Goal: Navigation & Orientation: Find specific page/section

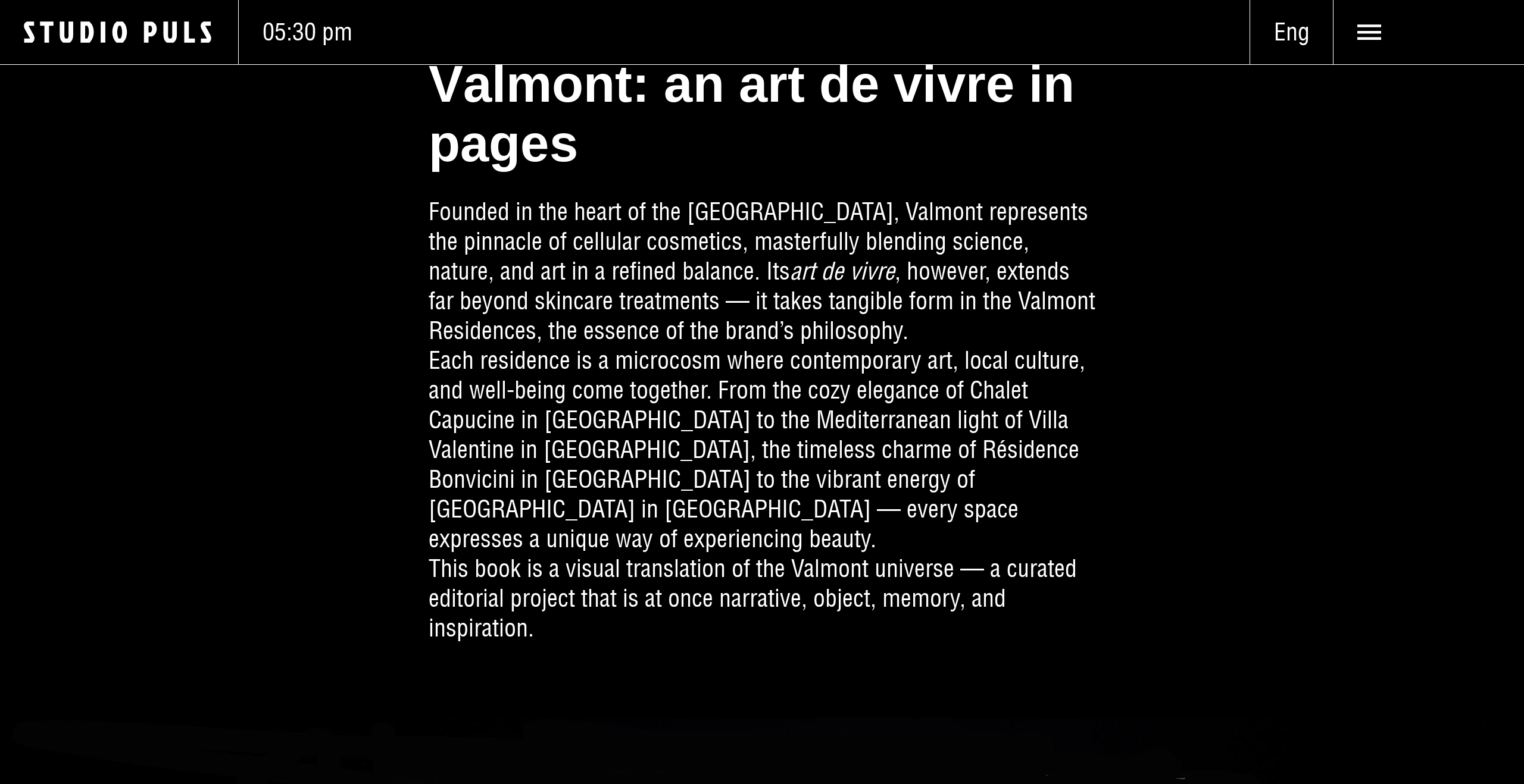
scroll to position [660, 0]
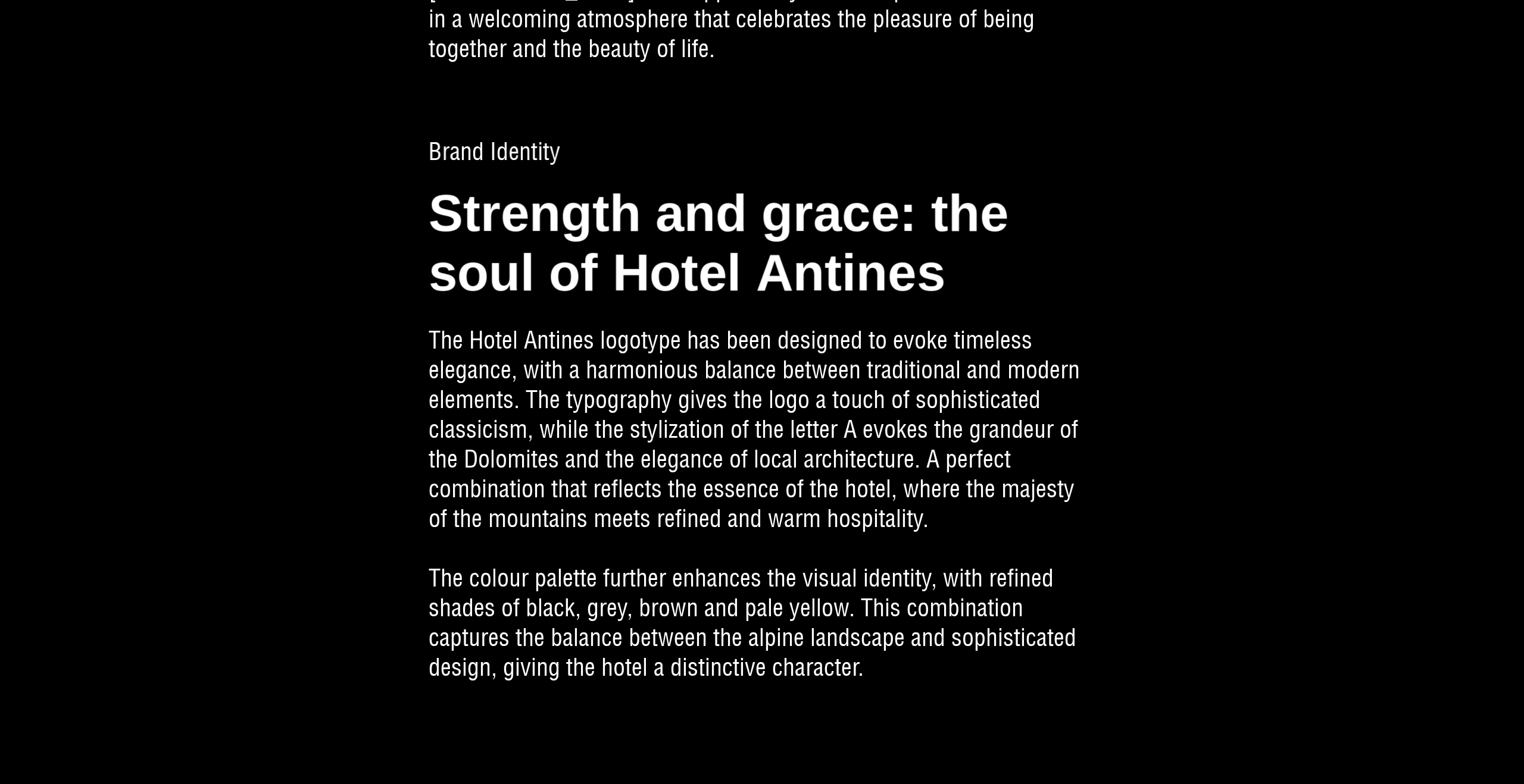
scroll to position [3718, 0]
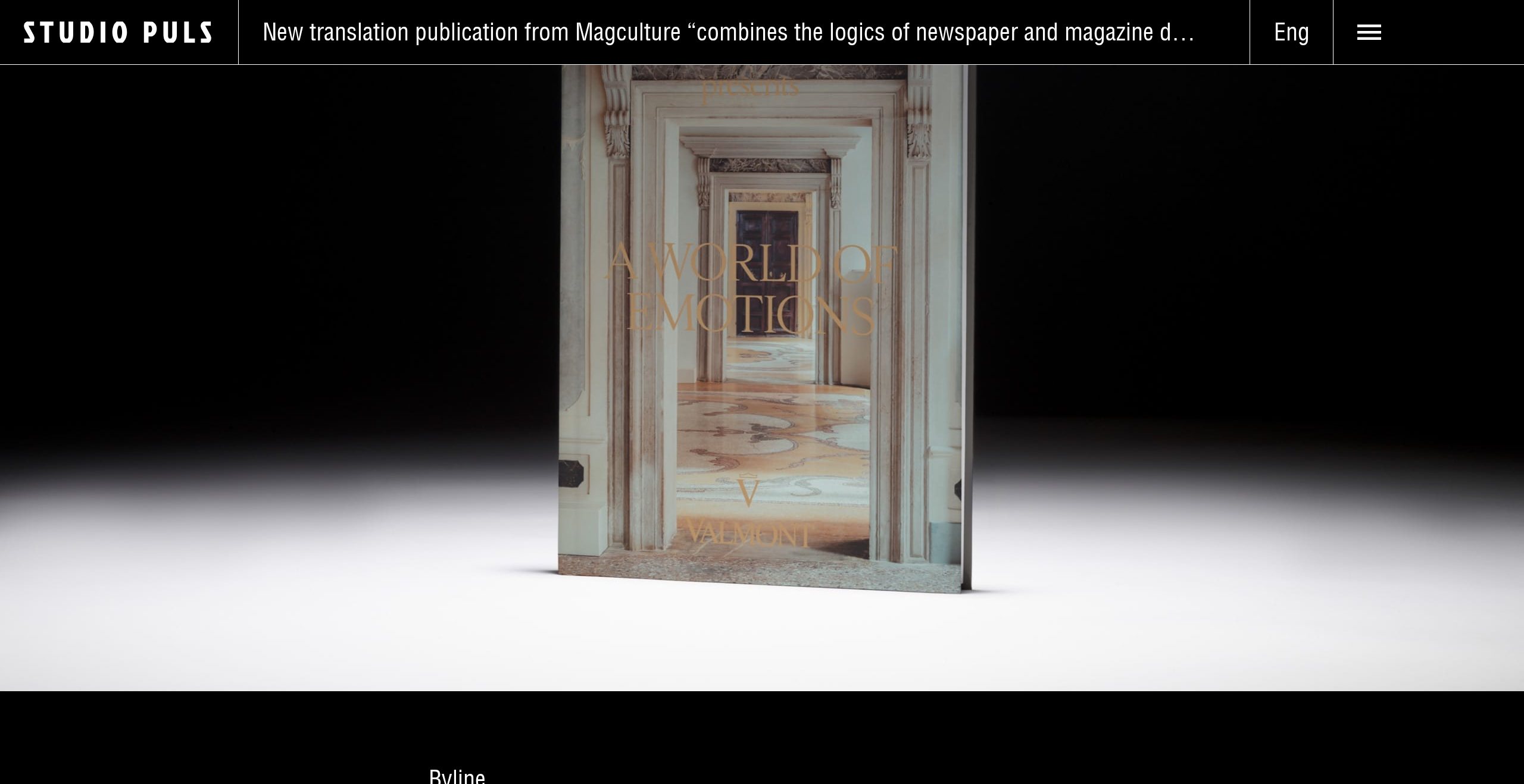
scroll to position [2408, 0]
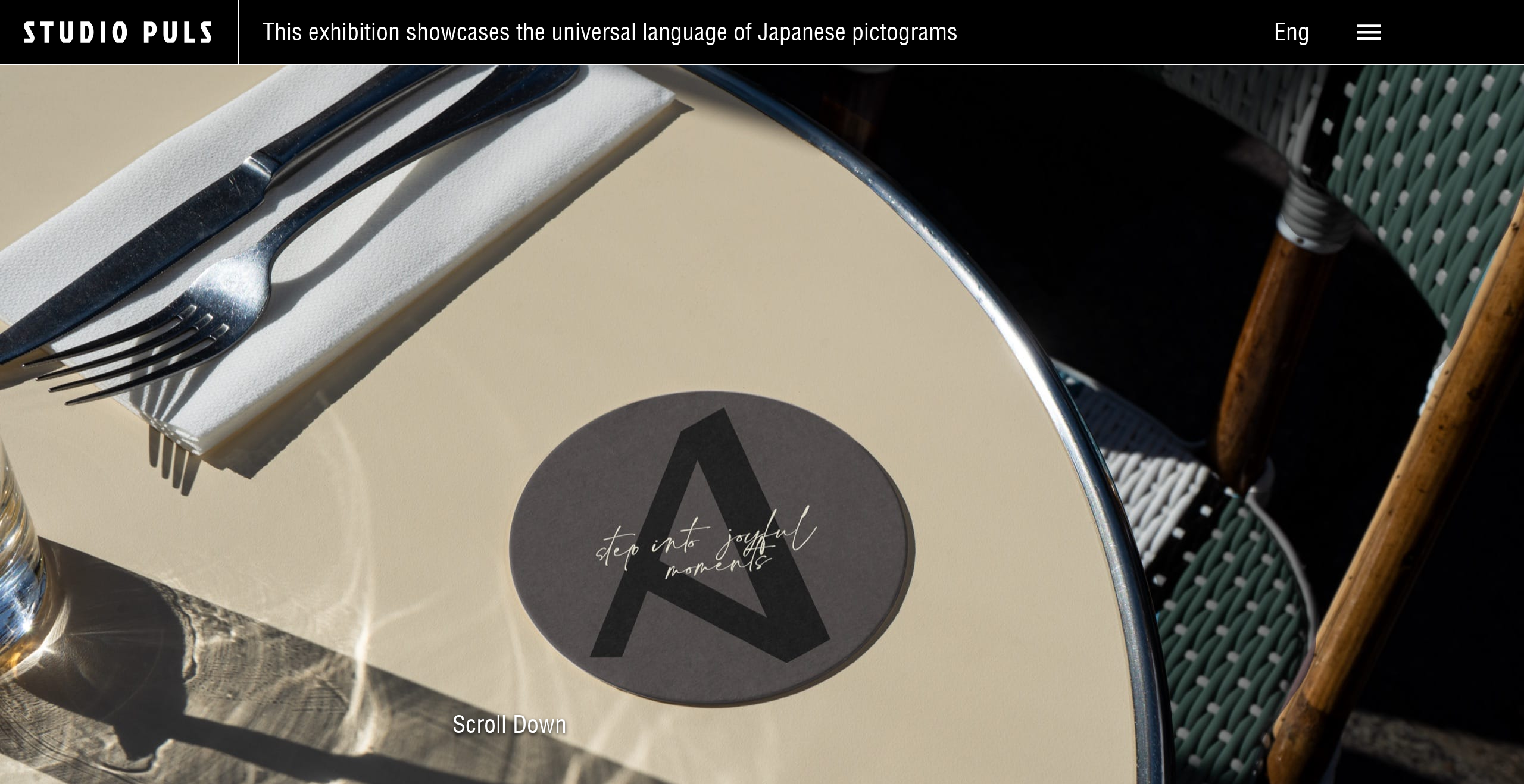
scroll to position [2408, 0]
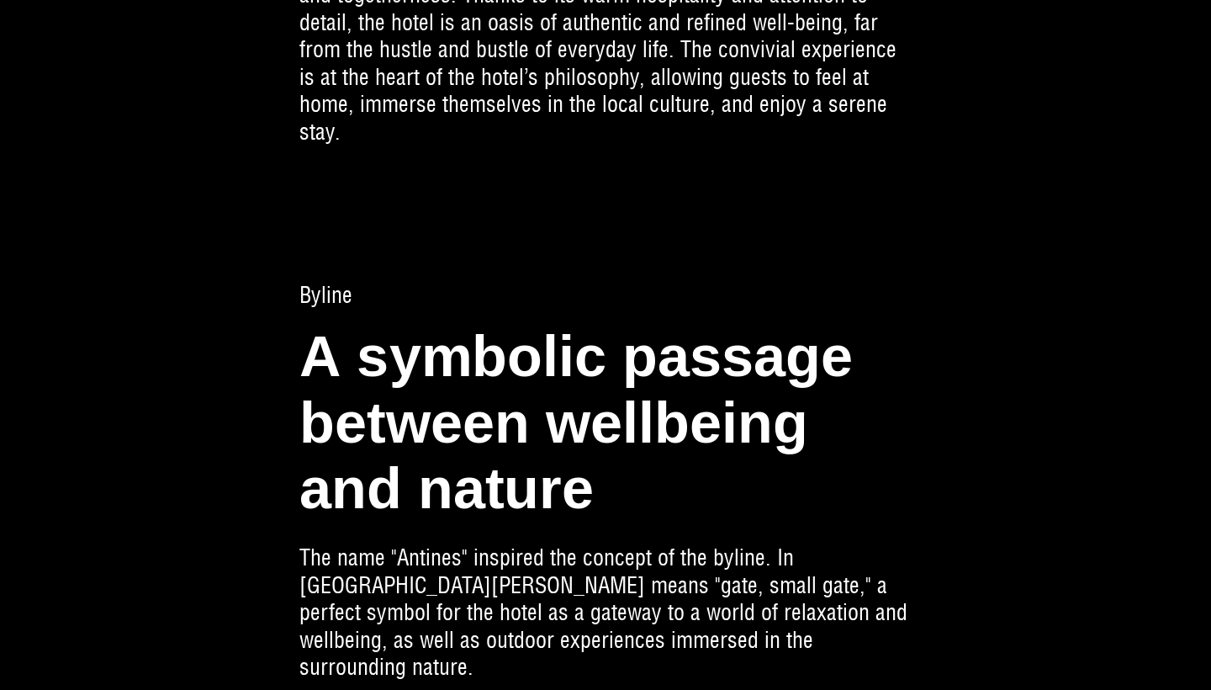
scroll to position [1306, 0]
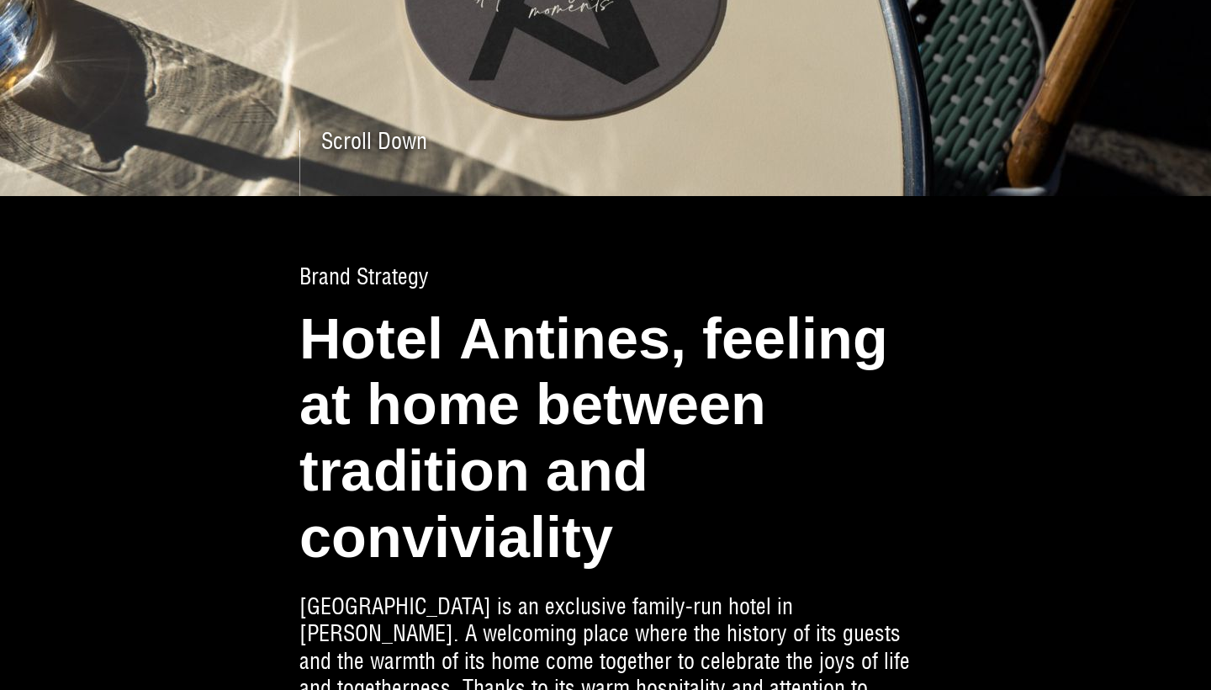
scroll to position [508, 0]
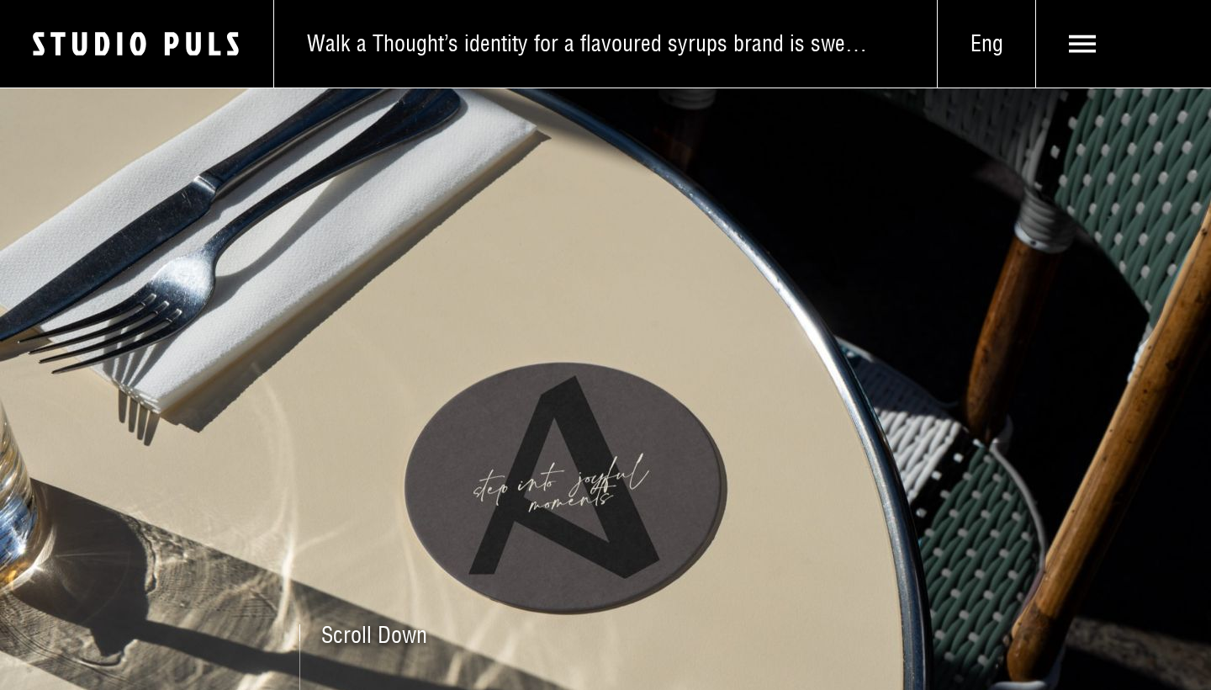
scroll to position [508, 0]
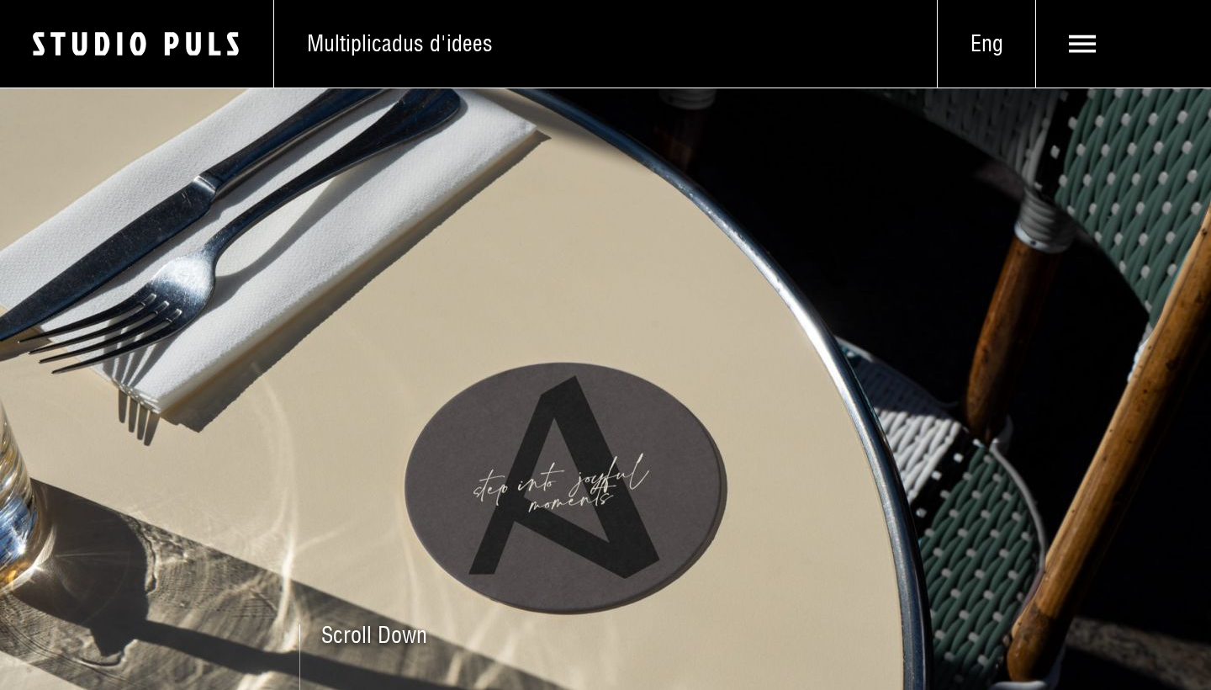
scroll to position [508, 0]
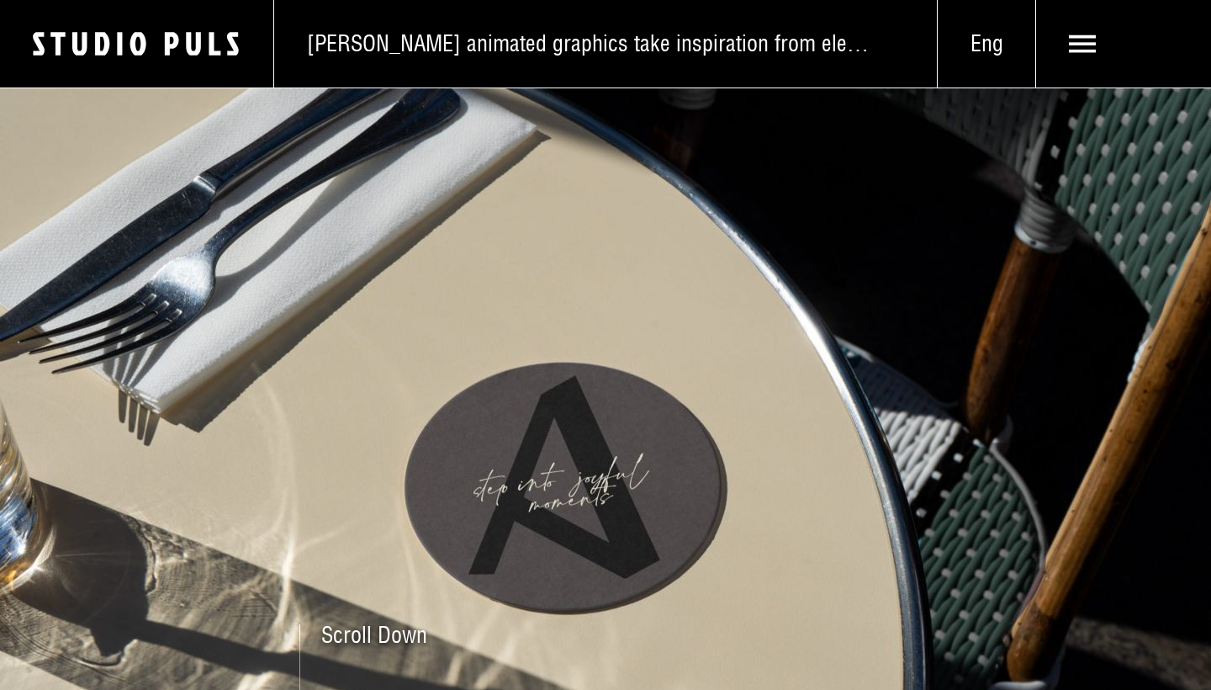
scroll to position [508, 0]
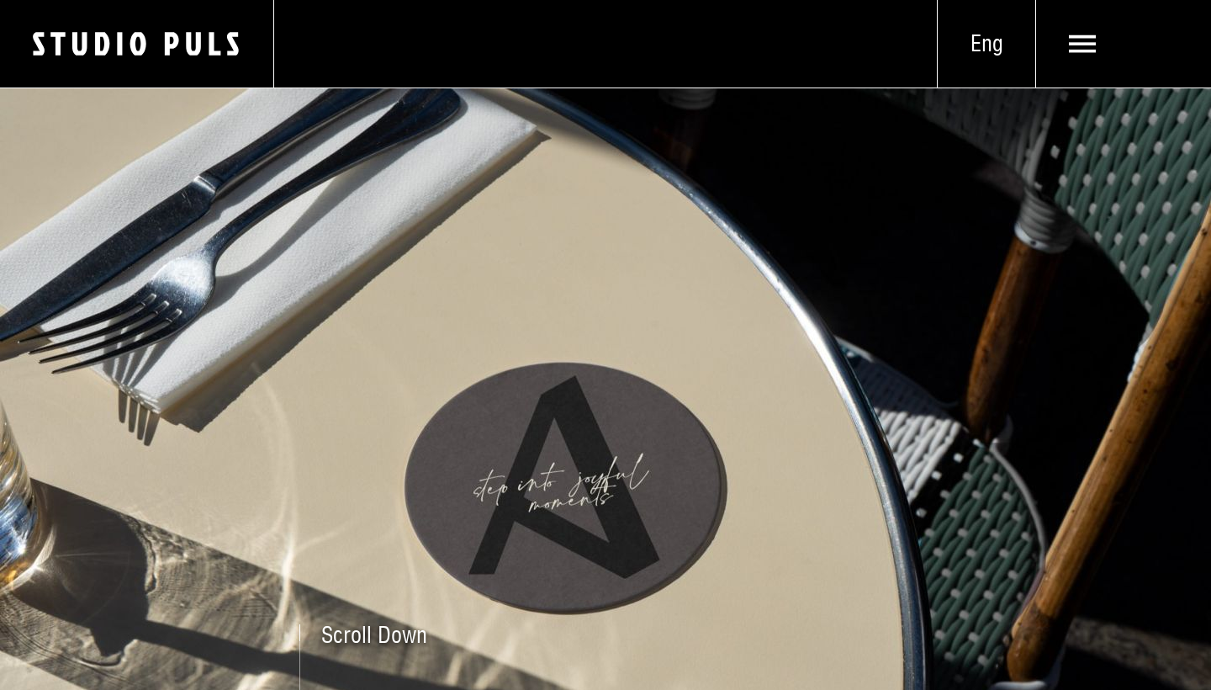
scroll to position [508, 0]
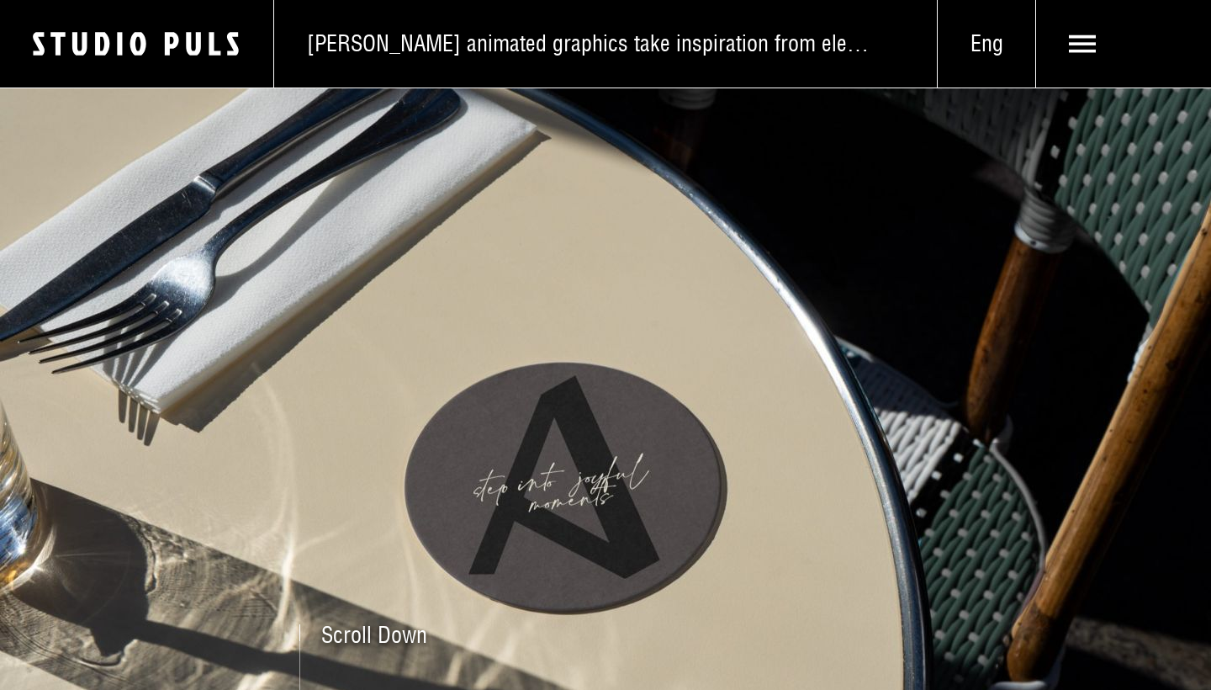
scroll to position [508, 0]
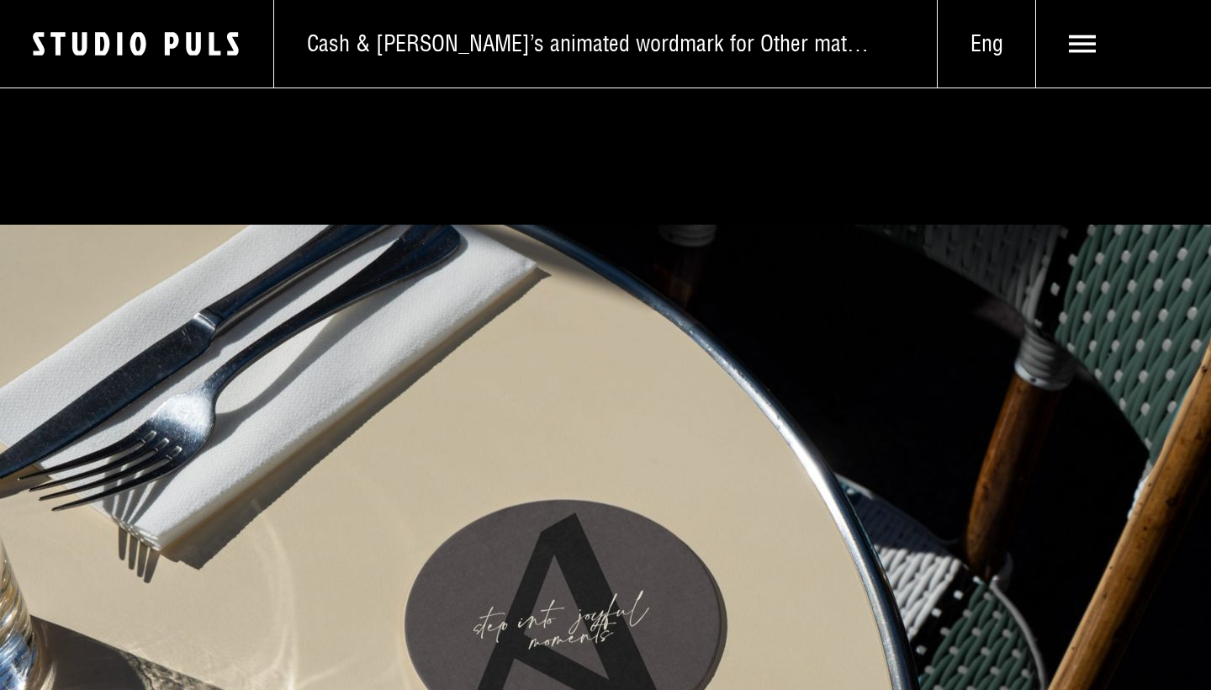
scroll to position [644, 0]
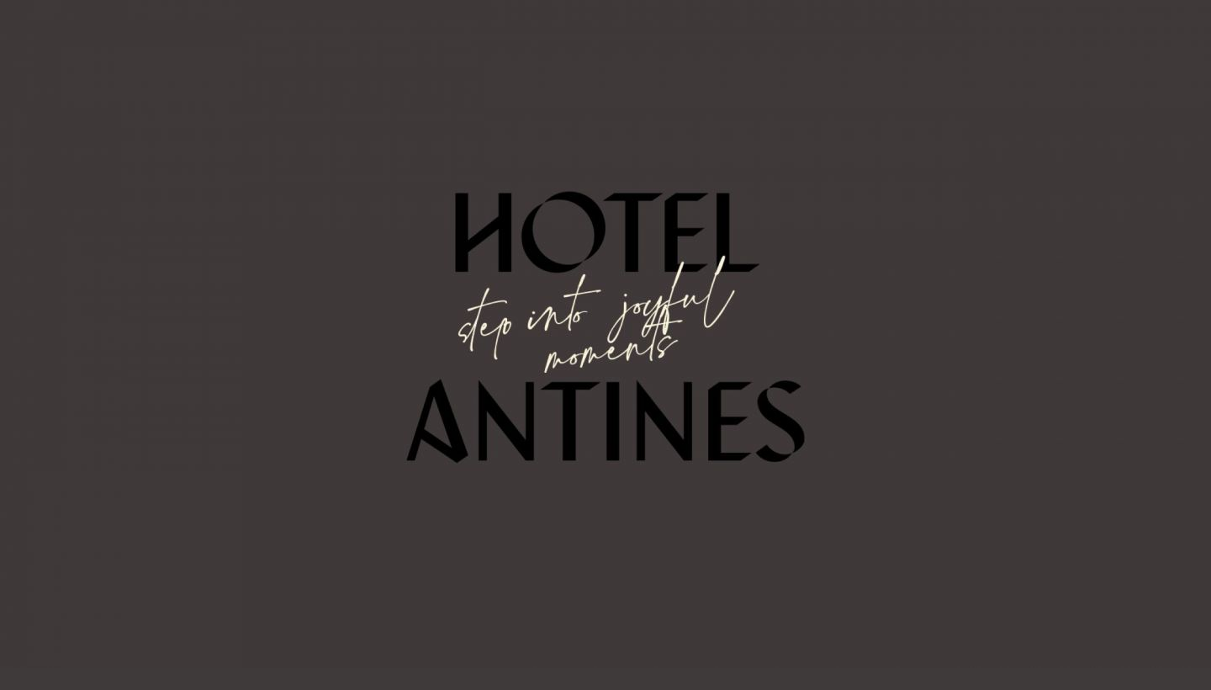
scroll to position [1725, 0]
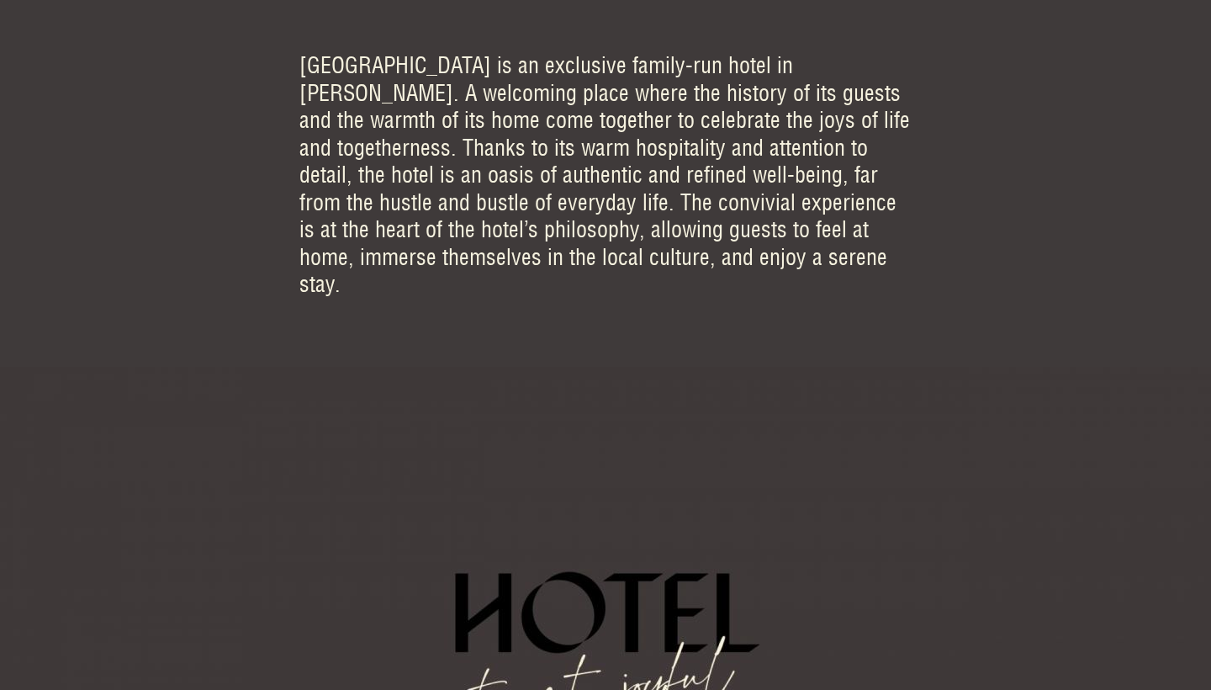
scroll to position [1088, 0]
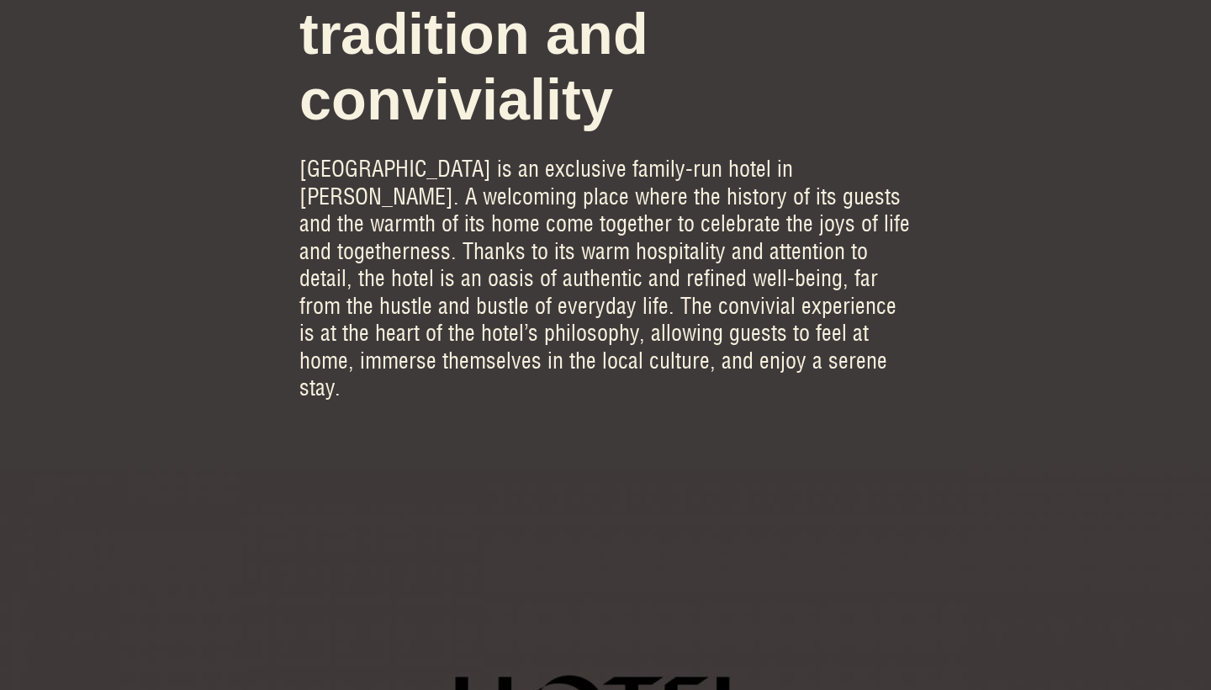
scroll to position [1594, 0]
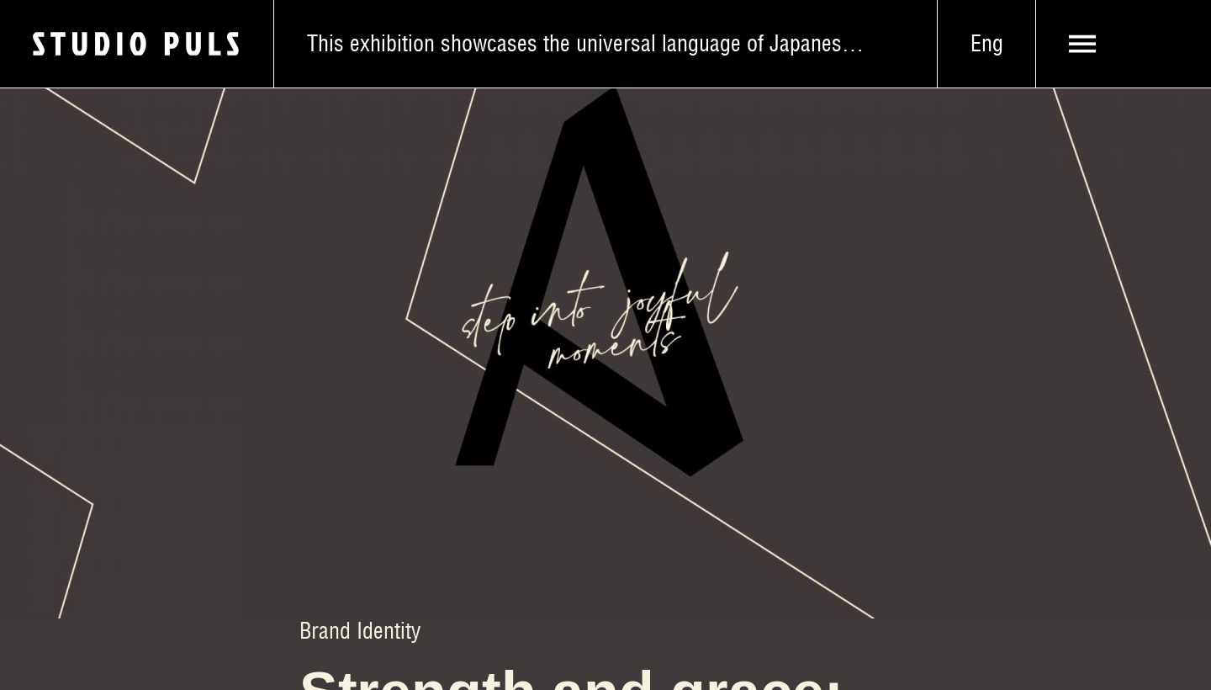
scroll to position [2838, 0]
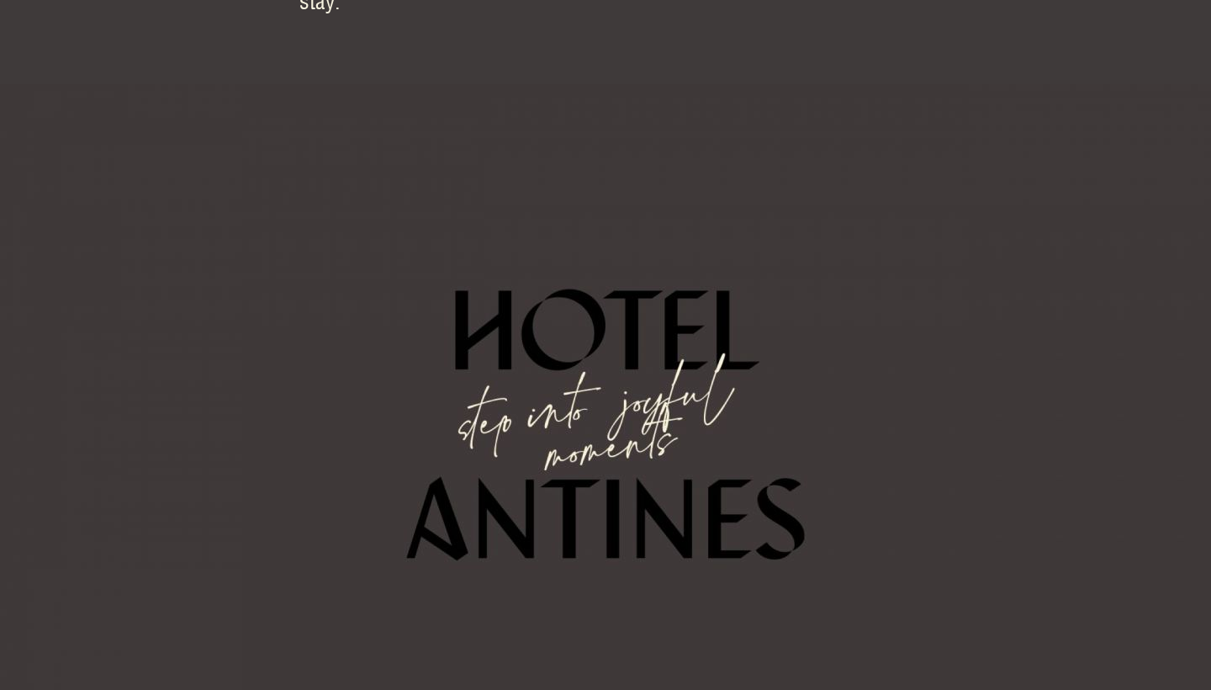
scroll to position [1465, 0]
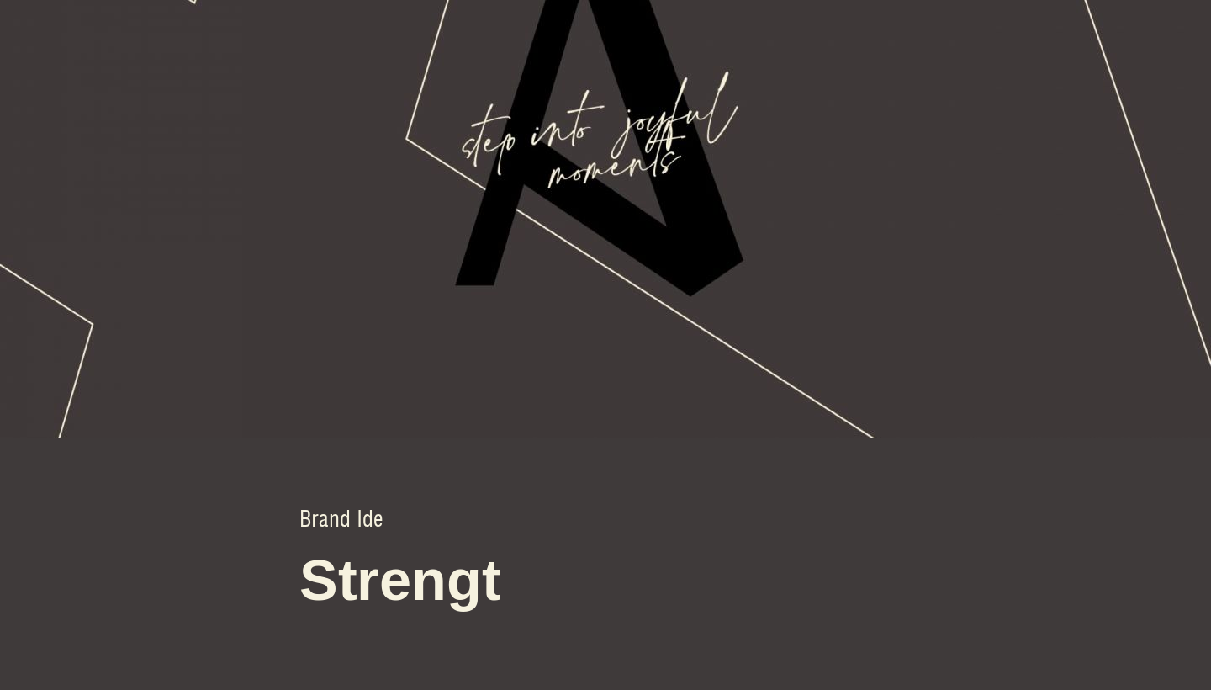
scroll to position [3071, 0]
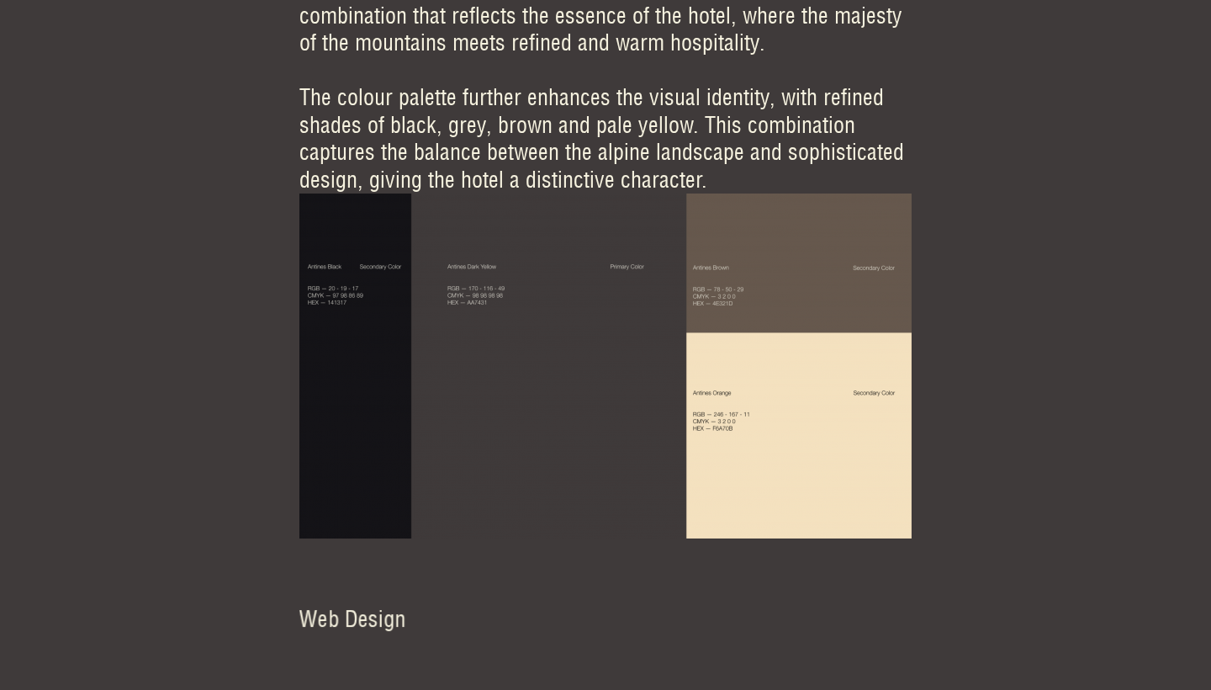
scroll to position [4031, 0]
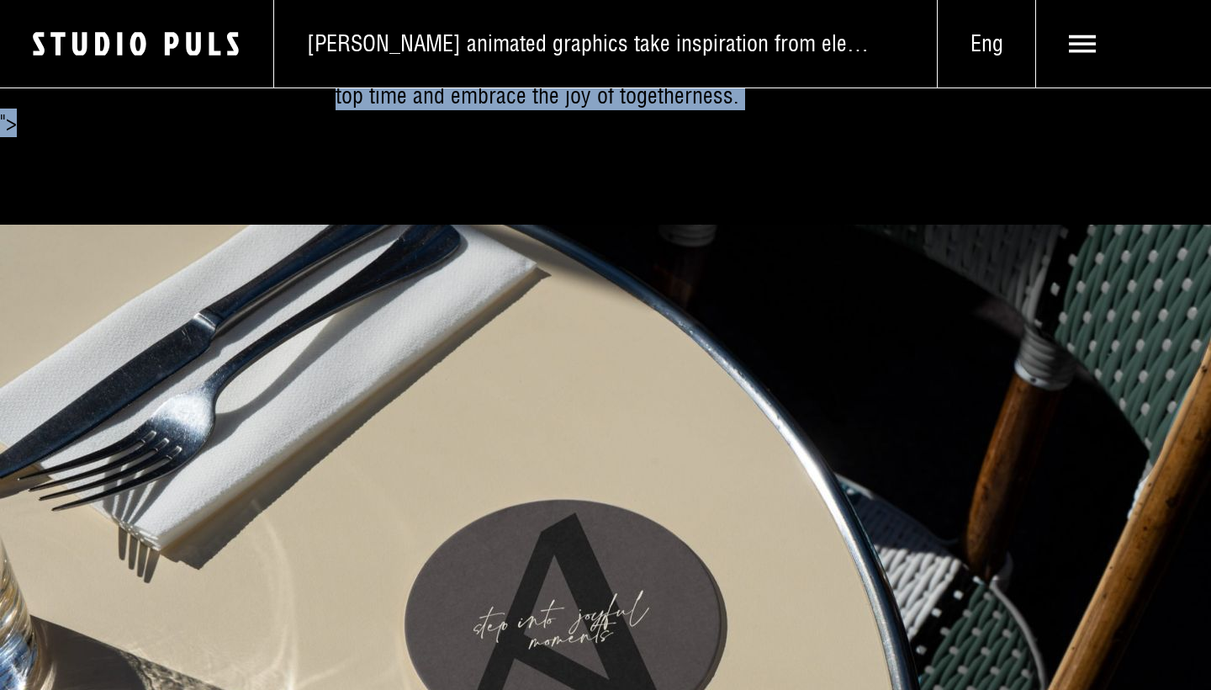
drag, startPoint x: 283, startPoint y: 127, endPoint x: 701, endPoint y: 119, distance: 418.0
click at [705, 118] on body "A hotel where Ladin hospitality meets timeless elegance. A new visual identity …" at bounding box center [605, 345] width 1211 height 690
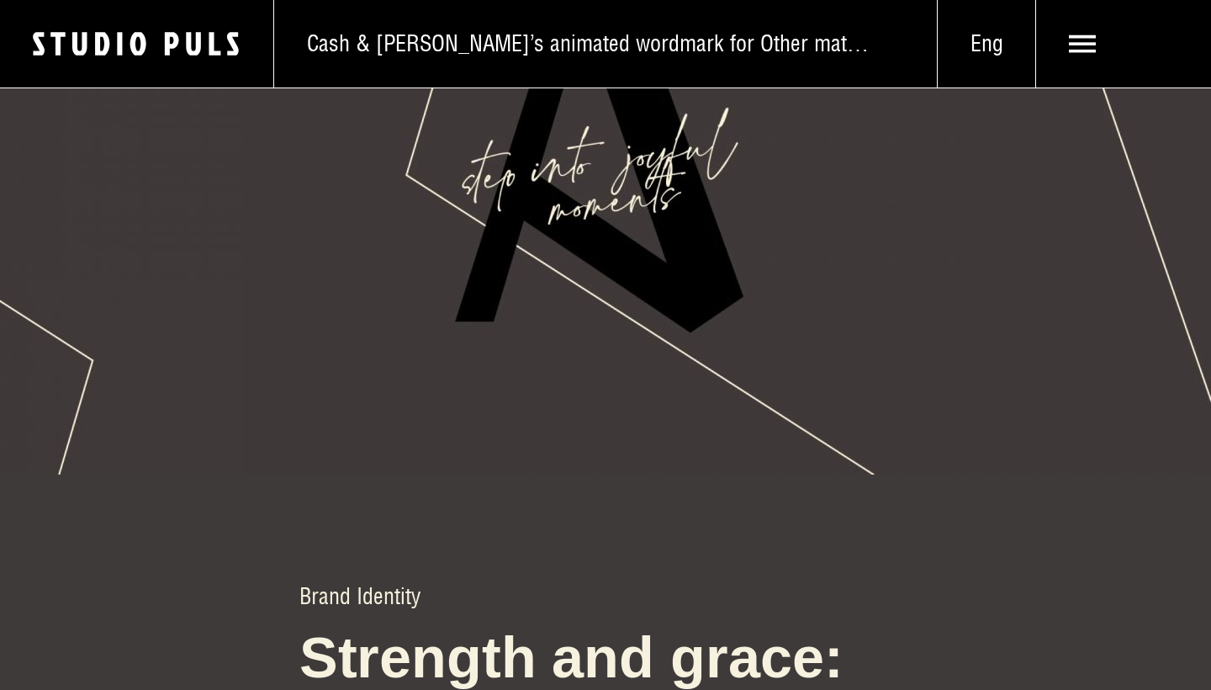
scroll to position [2982, 0]
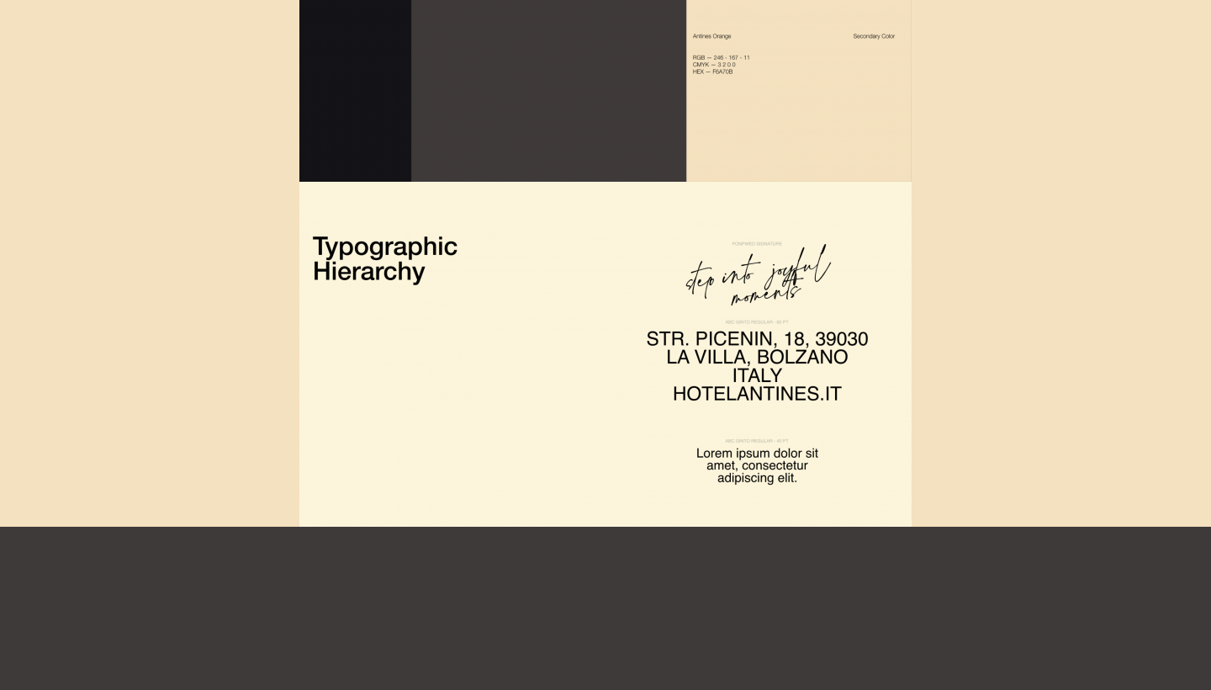
scroll to position [4303, 0]
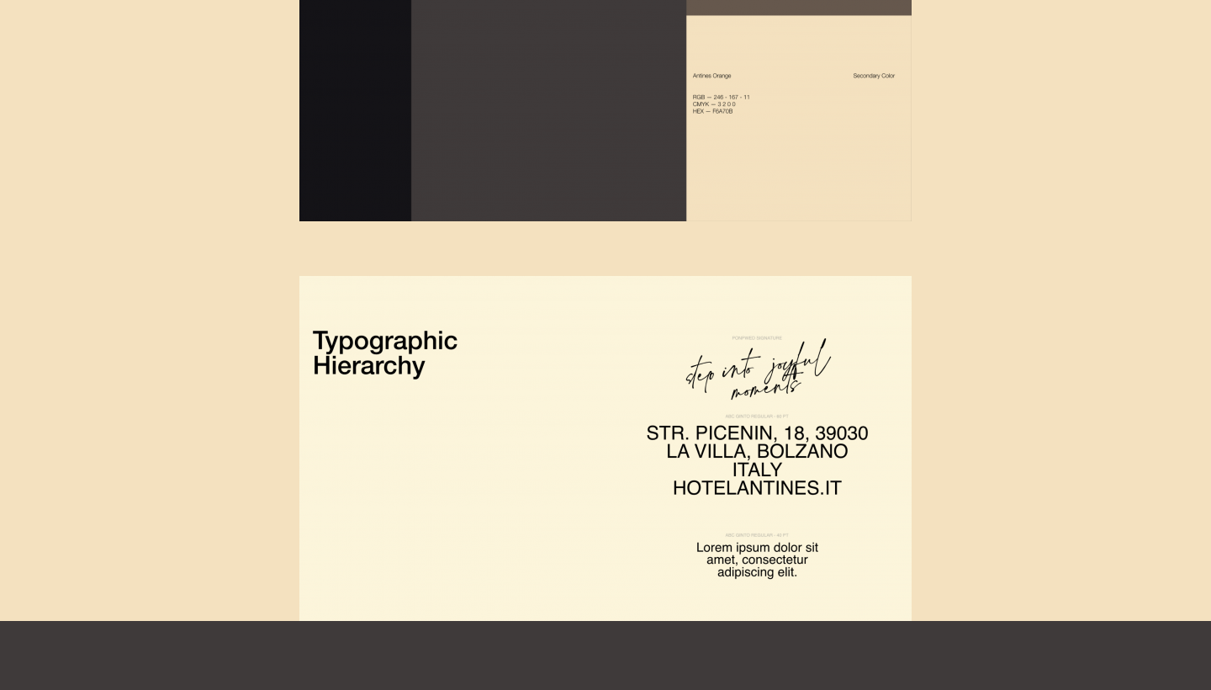
scroll to position [4283, 0]
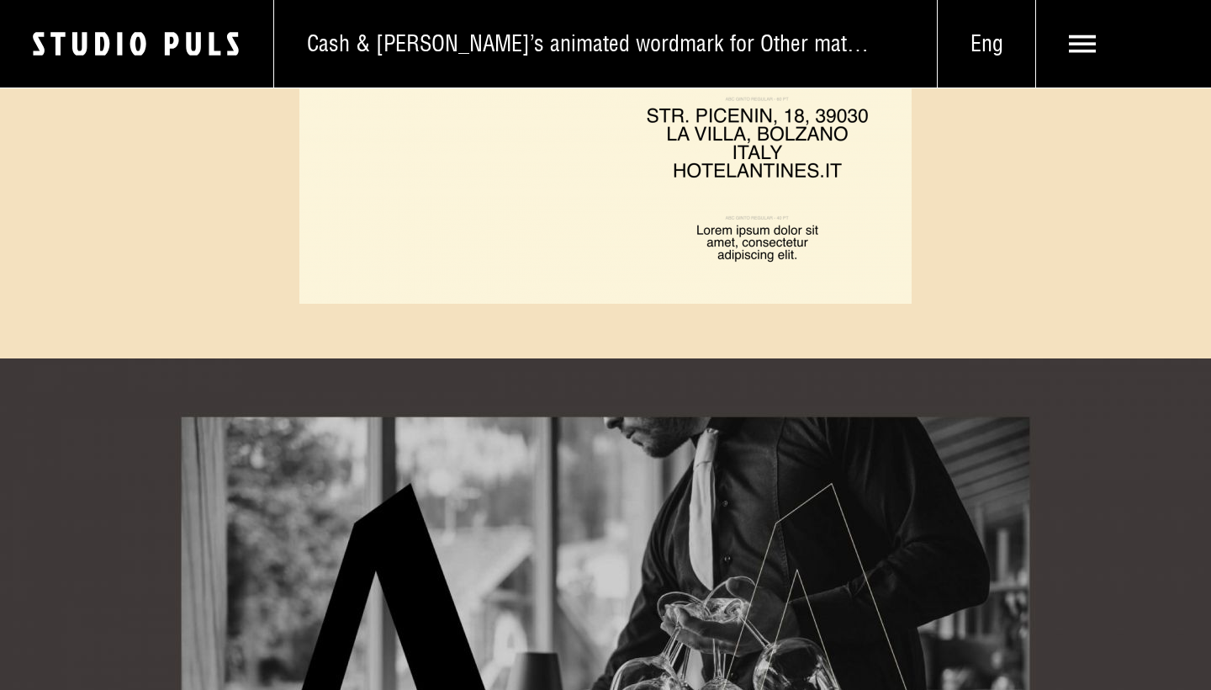
scroll to position [4447, 0]
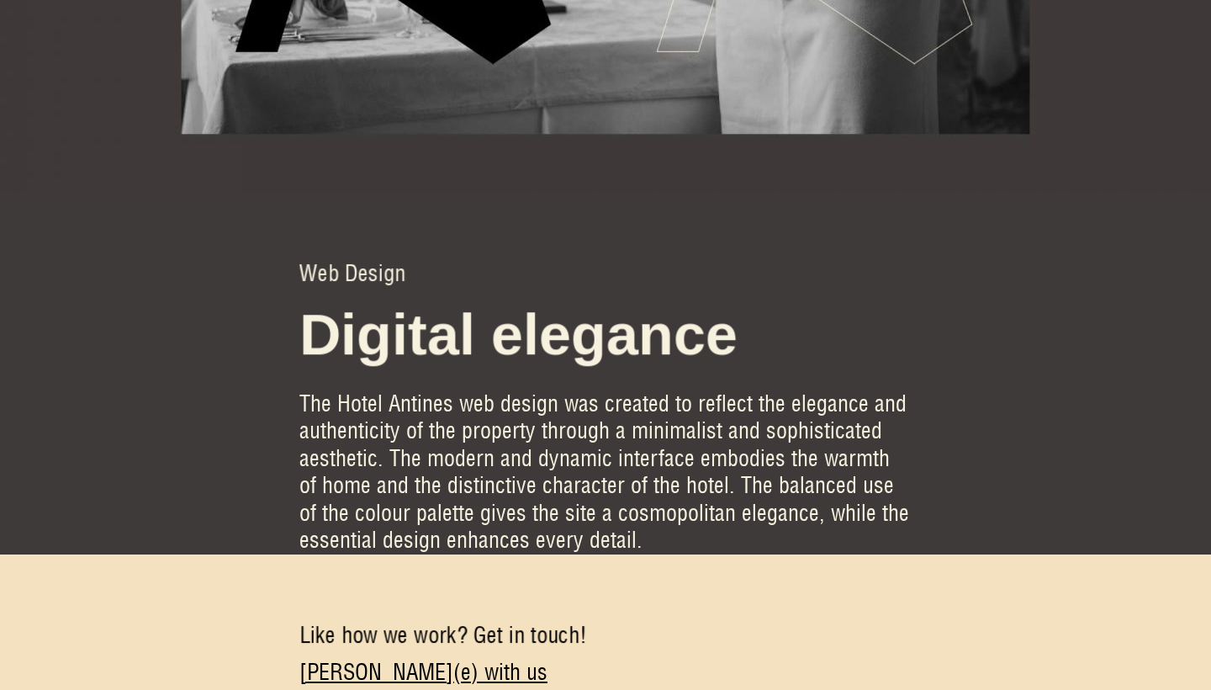
scroll to position [5422, 0]
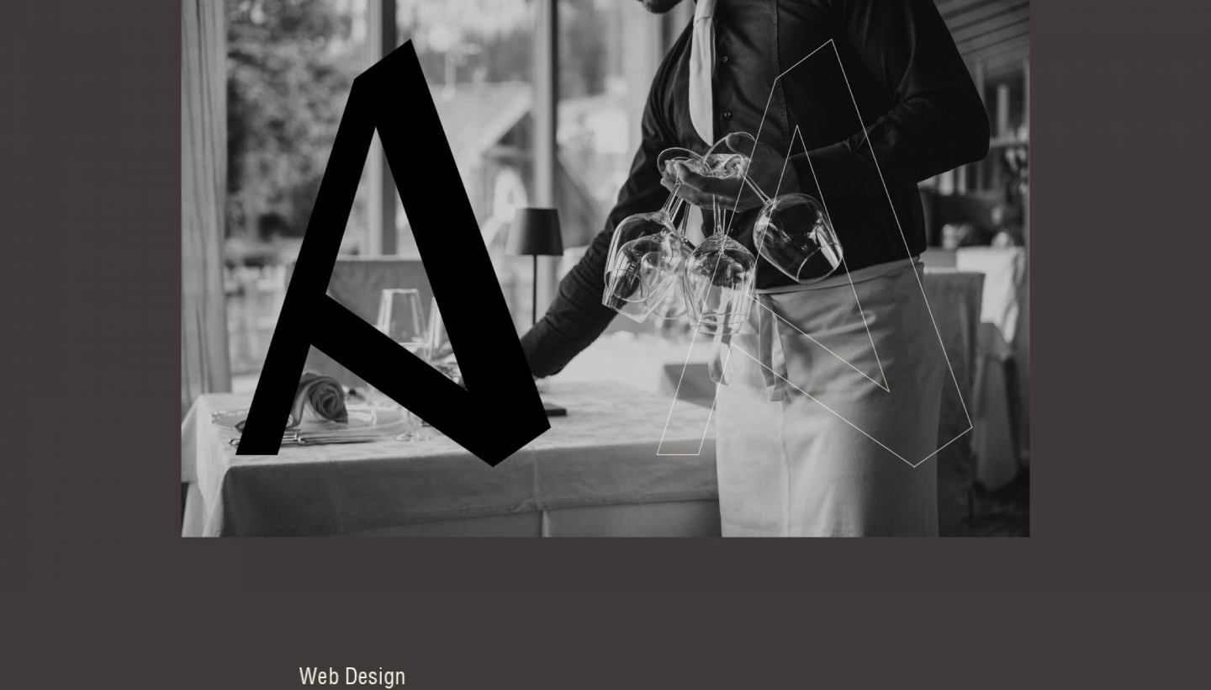
scroll to position [5143, 0]
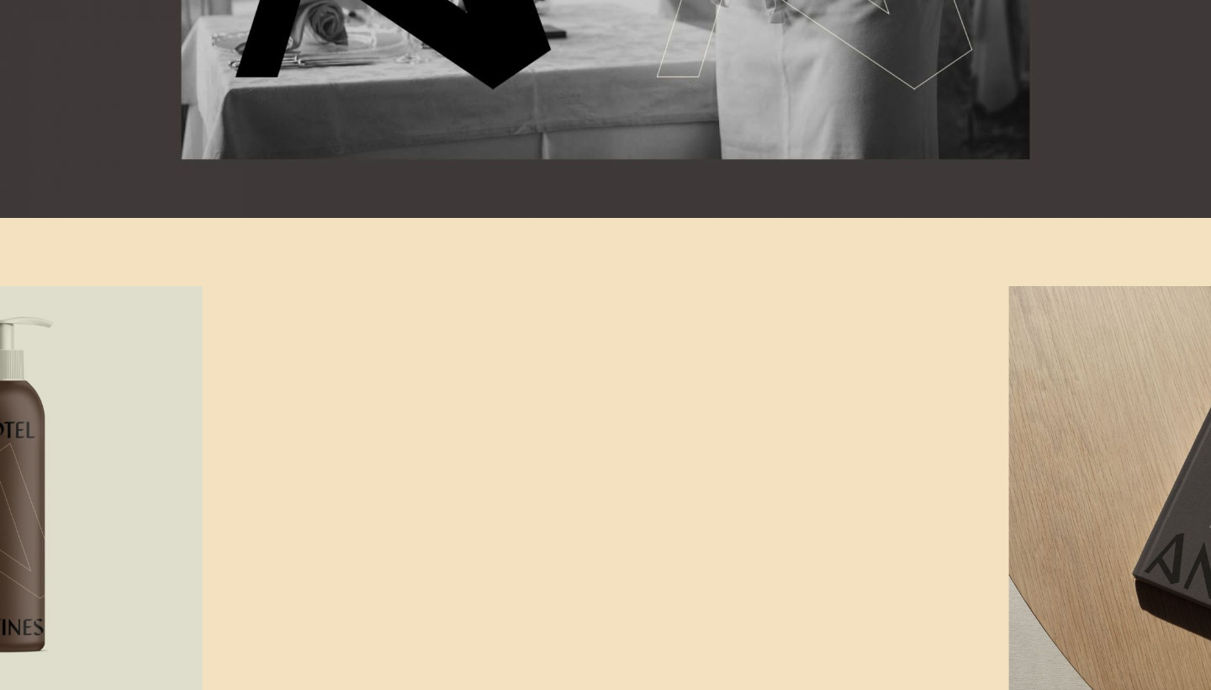
scroll to position [5396, 0]
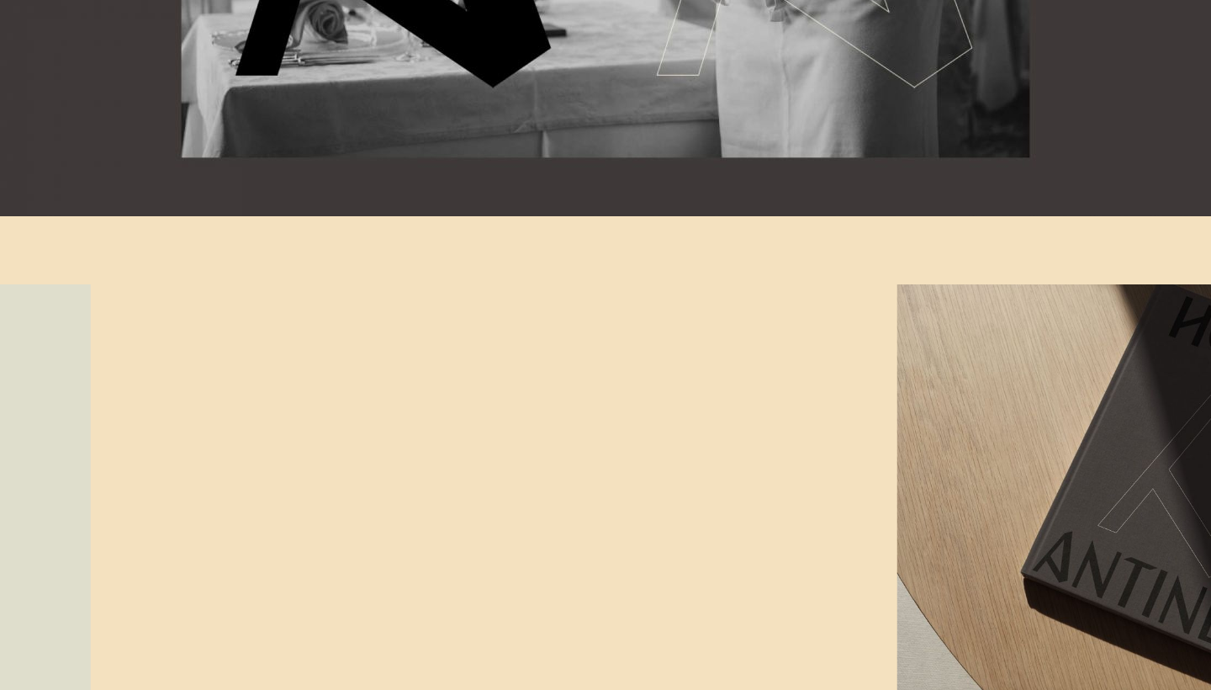
click at [365, 471] on div at bounding box center [605, 488] width 1211 height 409
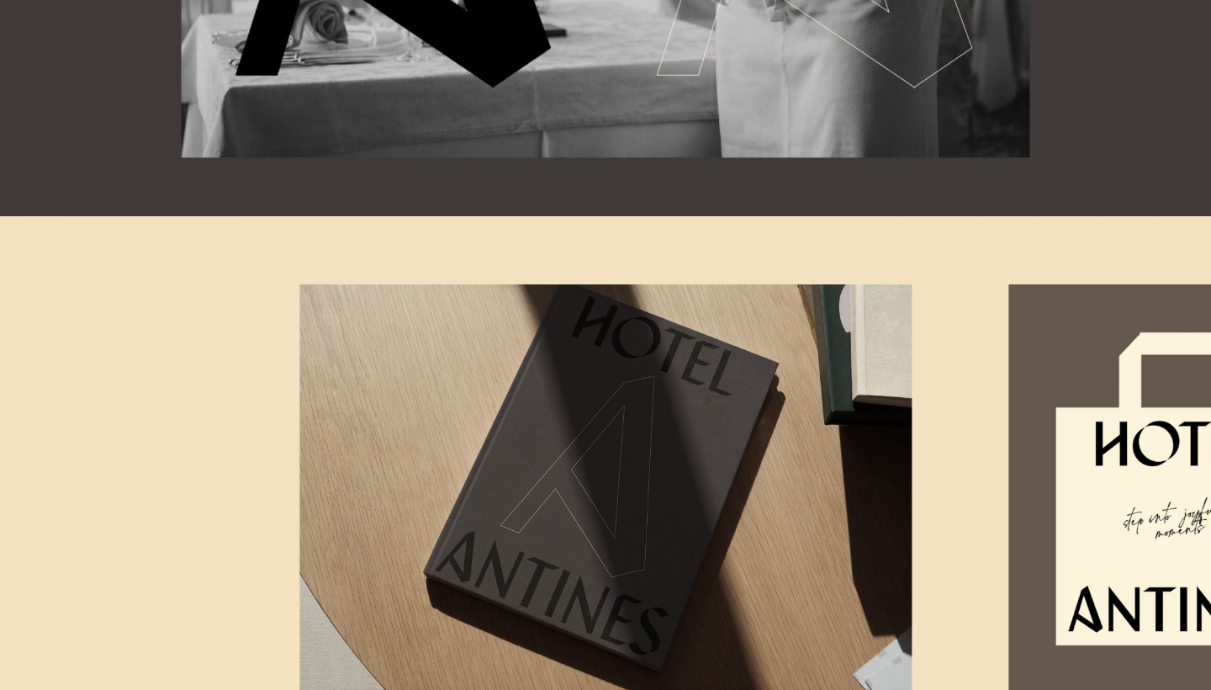
click at [621, 459] on img at bounding box center [605, 488] width 612 height 409
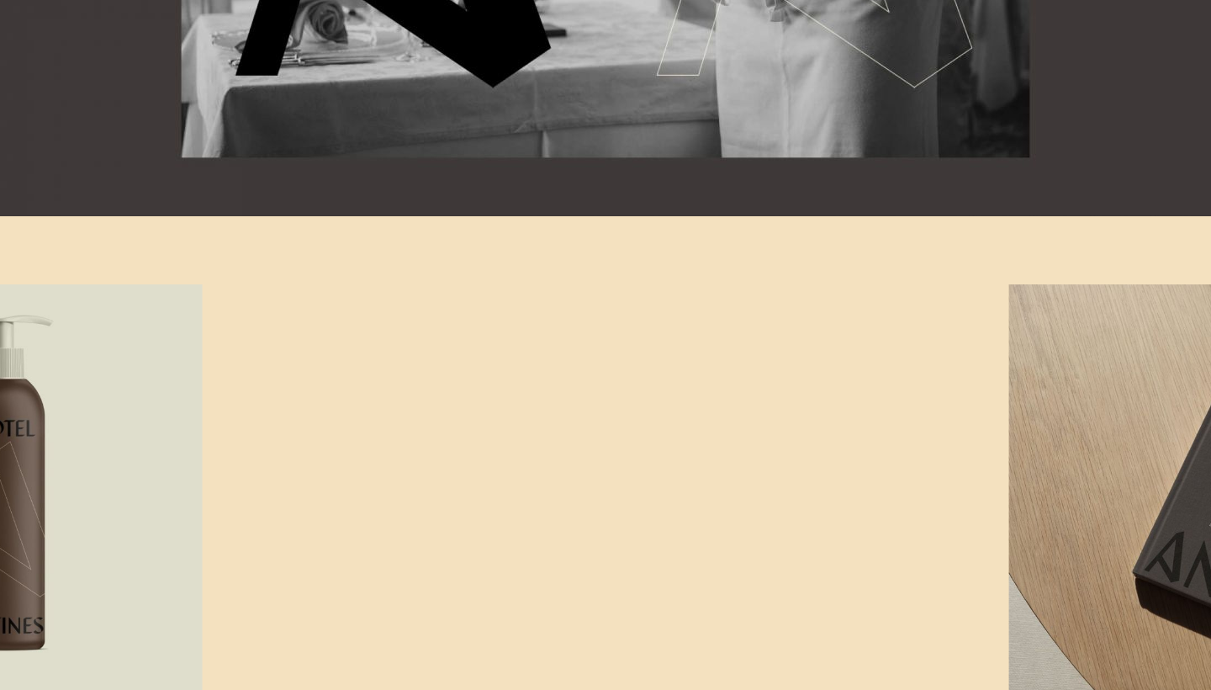
scroll to position [5398, 0]
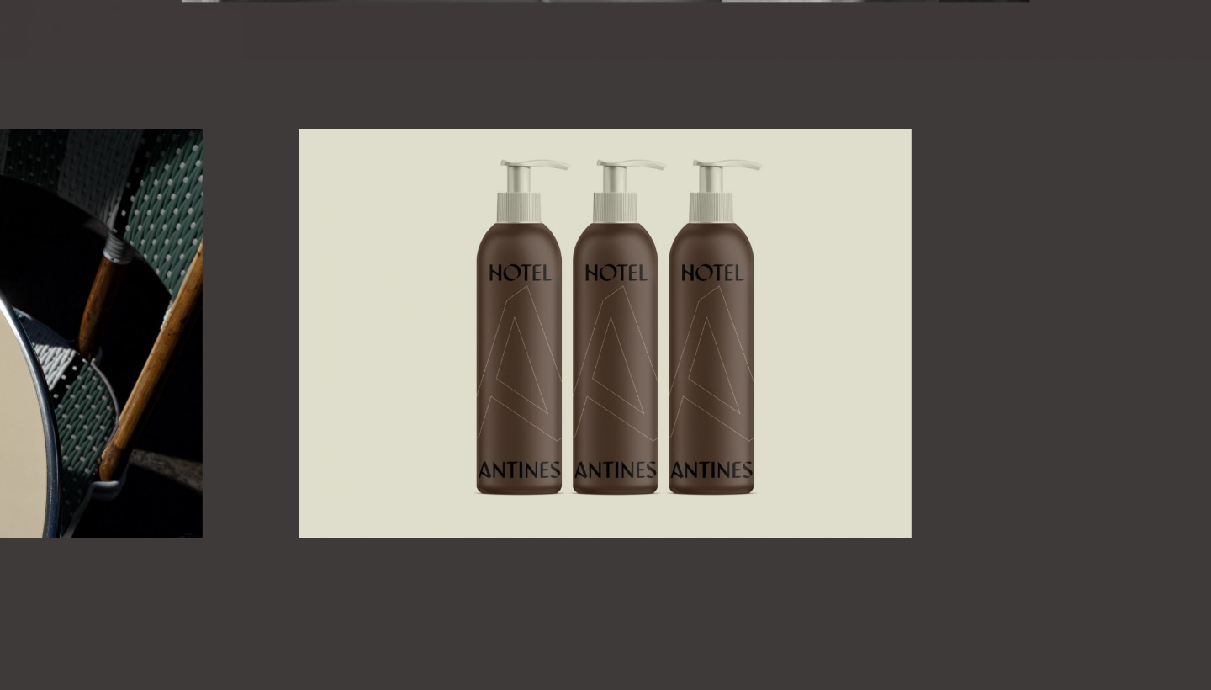
scroll to position [5563, 0]
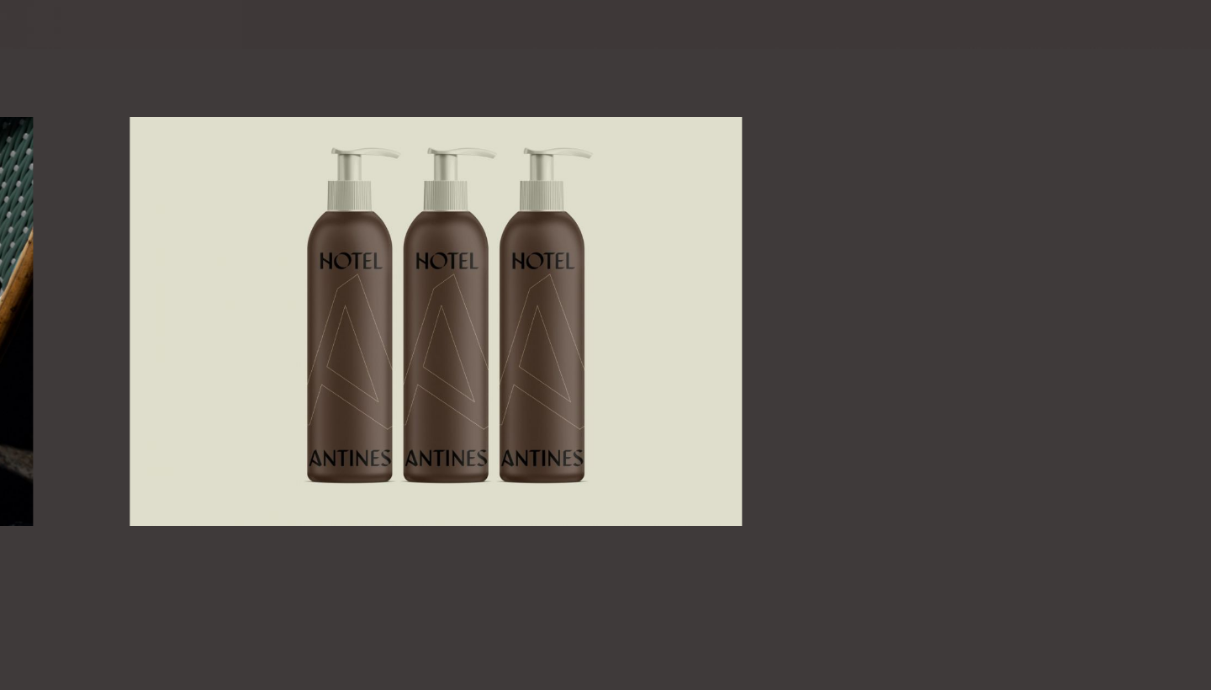
click at [584, 355] on img at bounding box center [436, 321] width 612 height 409
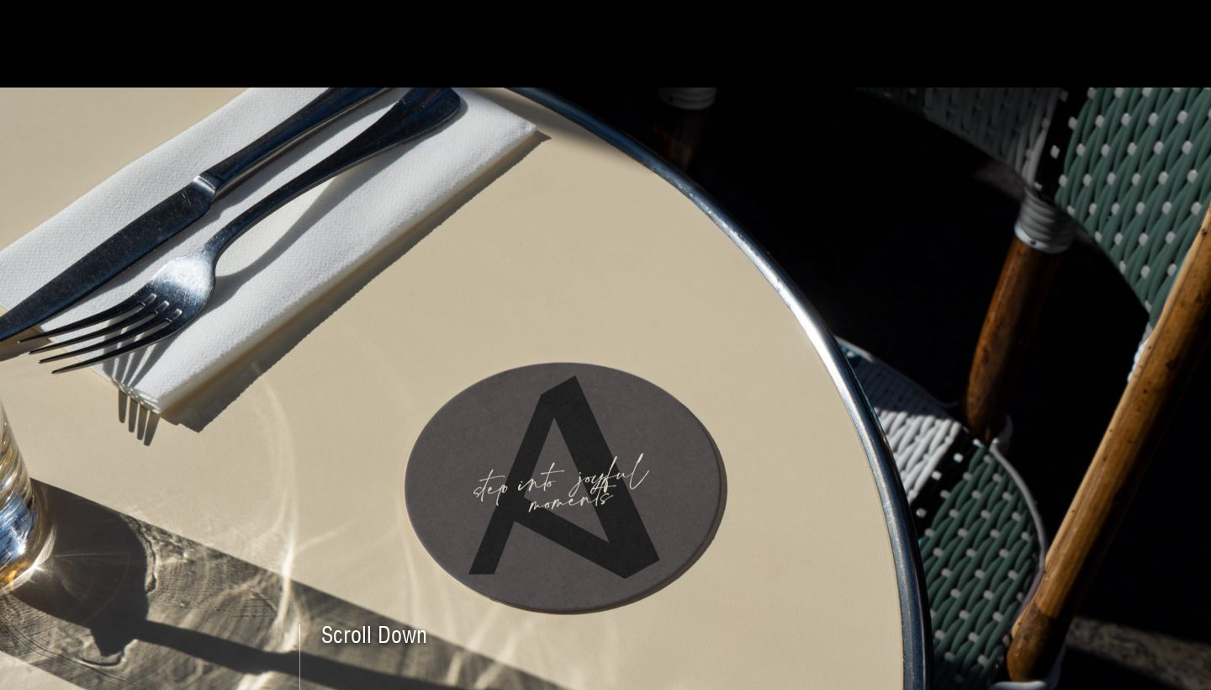
scroll to position [5563, 0]
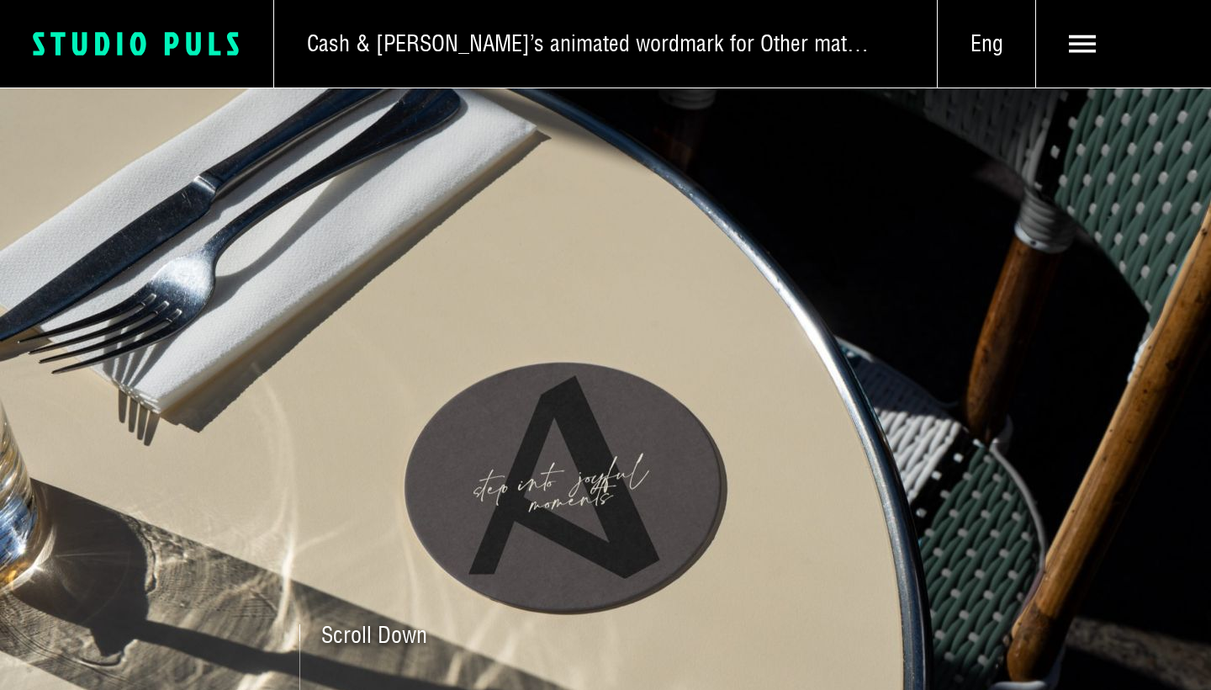
click at [170, 57] on div "Logo Studio Puls" at bounding box center [137, 43] width 274 height 87
click at [167, 53] on icon at bounding box center [173, 44] width 14 height 24
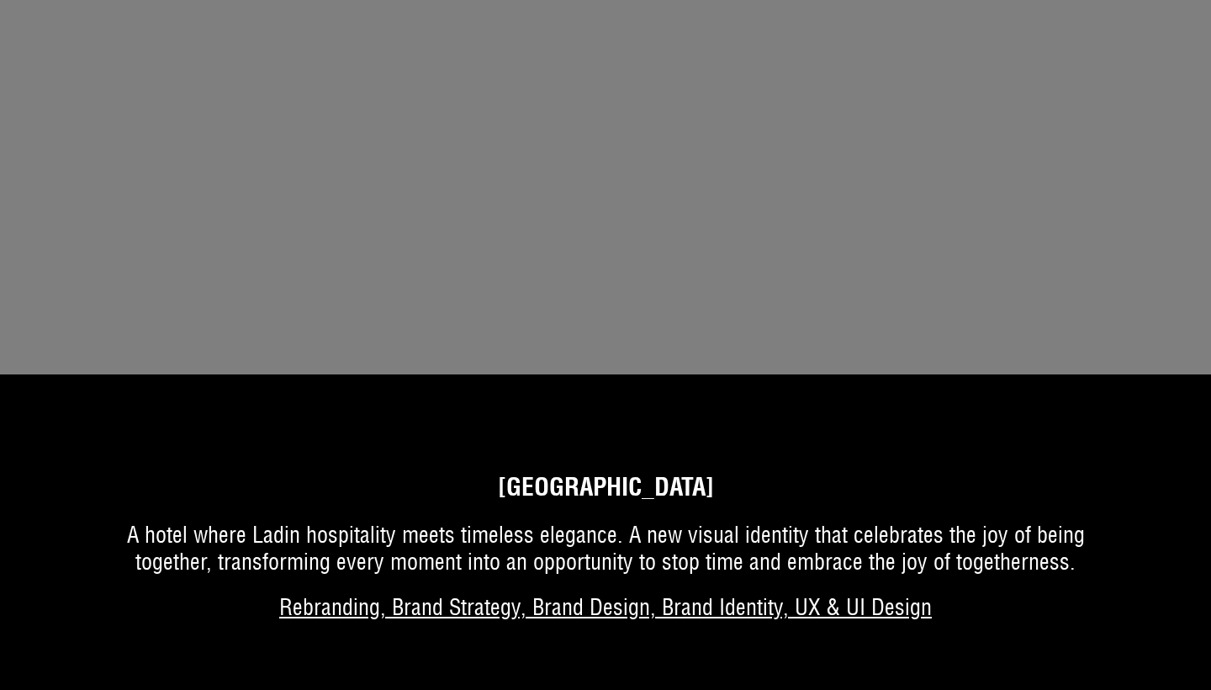
scroll to position [7598, 0]
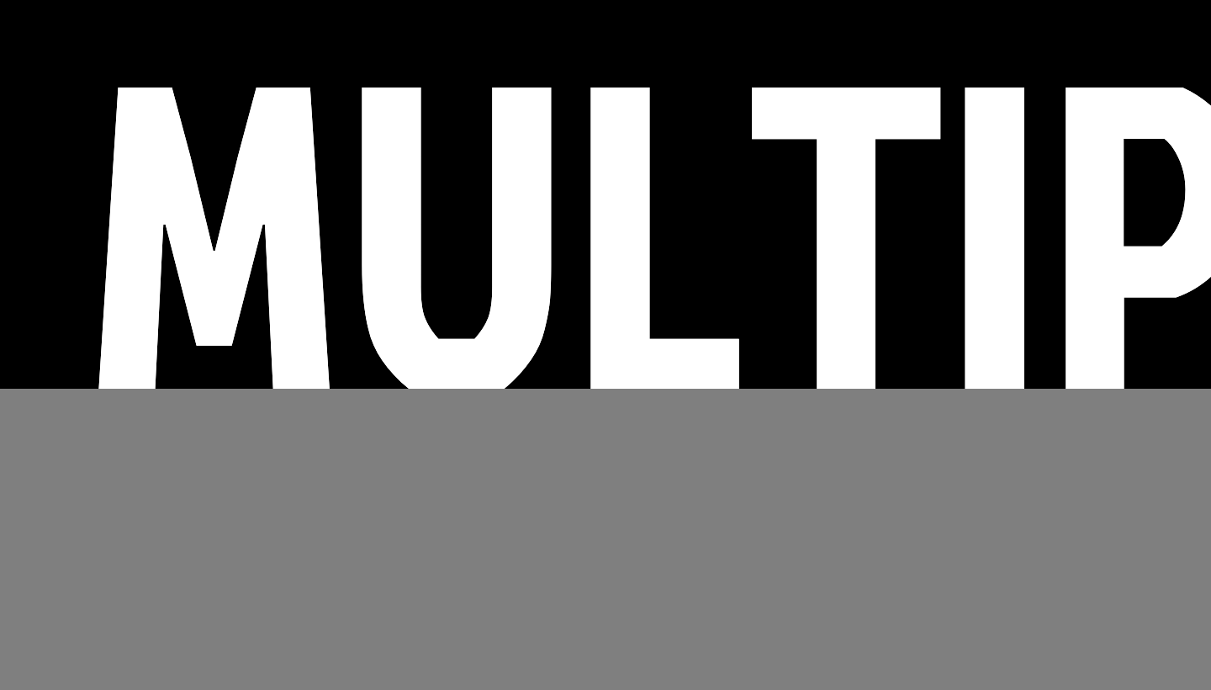
scroll to position [7309, 0]
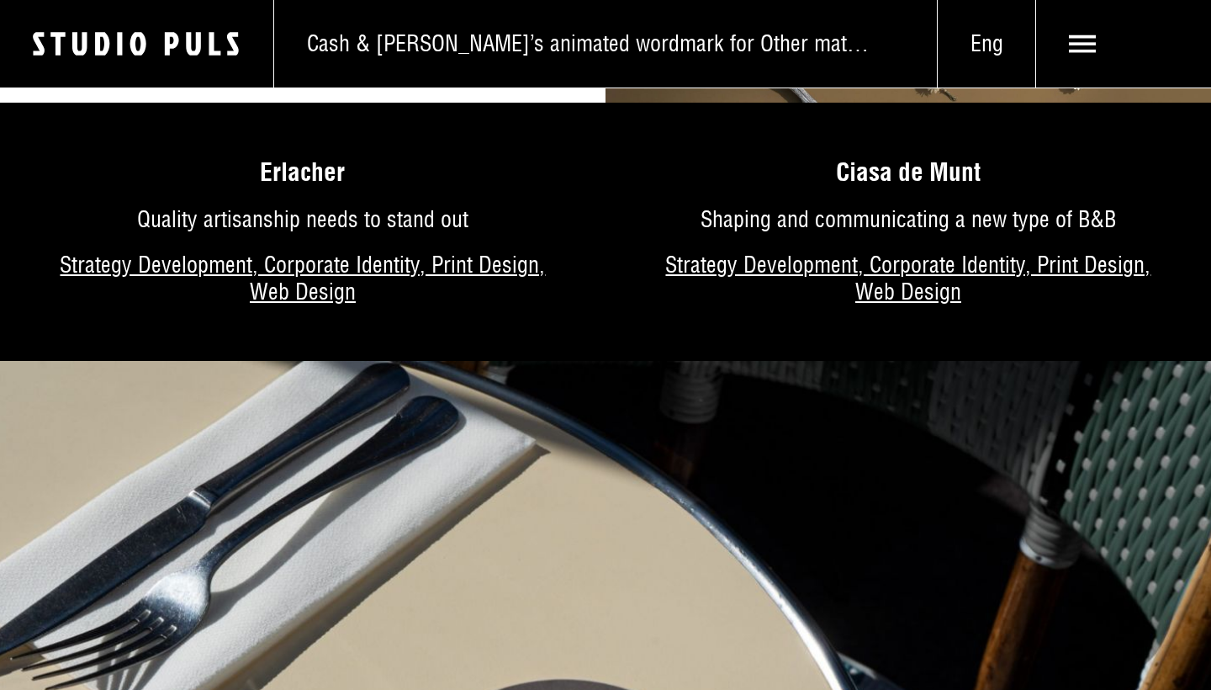
scroll to position [6753, 0]
